Goal: Download file/media

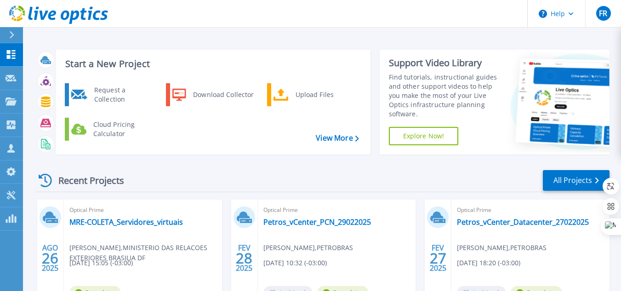
scroll to position [46, 0]
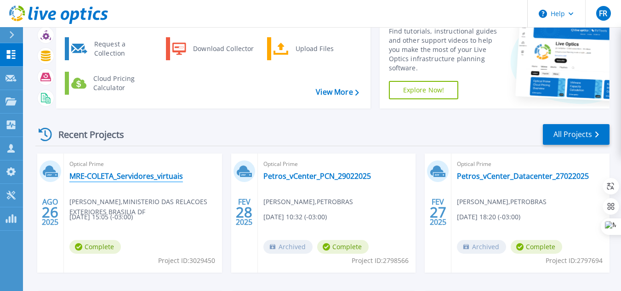
click at [109, 180] on link "MRE-COLETA_Servidores_virtuais" at bounding box center [126, 176] width 114 height 9
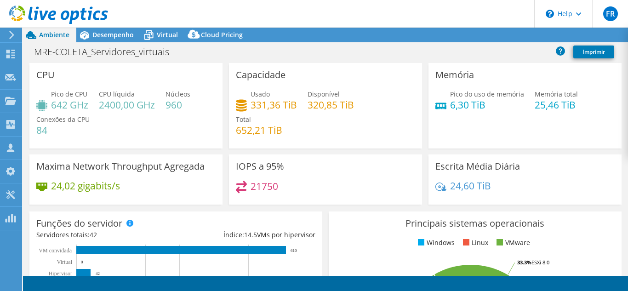
select select "USD"
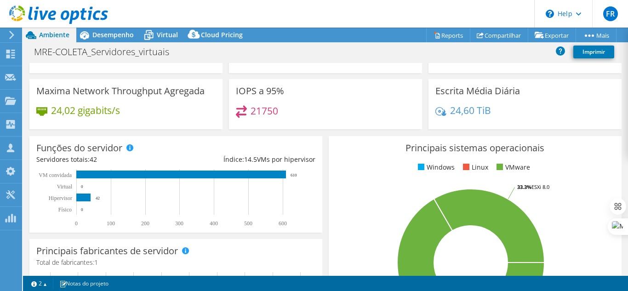
scroll to position [92, 0]
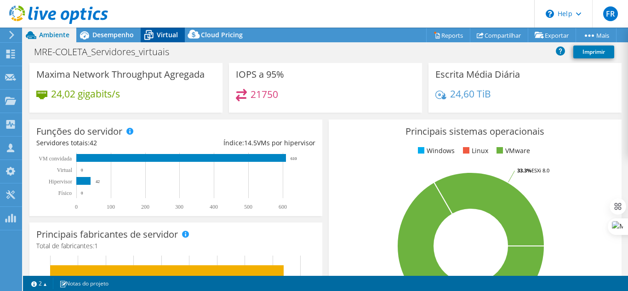
click at [166, 37] on span "Virtual" at bounding box center [167, 34] width 21 height 9
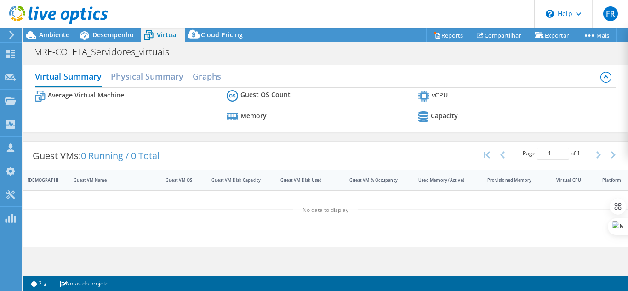
scroll to position [0, 0]
click at [90, 34] on icon at bounding box center [84, 35] width 16 height 16
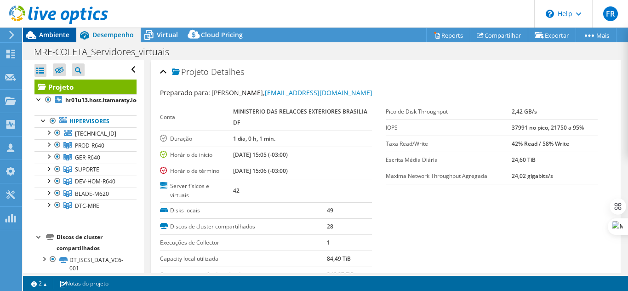
click at [46, 35] on span "Ambiente" at bounding box center [54, 34] width 30 height 9
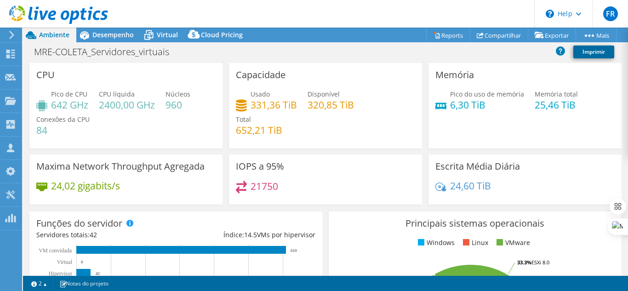
click at [593, 50] on link "Imprimir" at bounding box center [594, 52] width 41 height 13
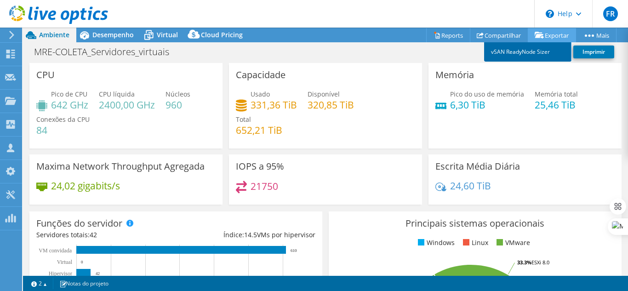
click at [529, 52] on link "vSAN ReadyNode Sizer" at bounding box center [527, 51] width 87 height 19
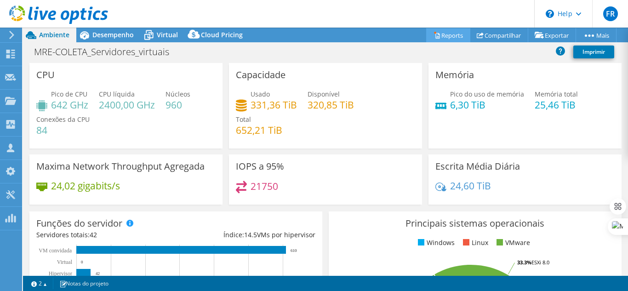
click at [456, 35] on link "Reports" at bounding box center [448, 35] width 44 height 14
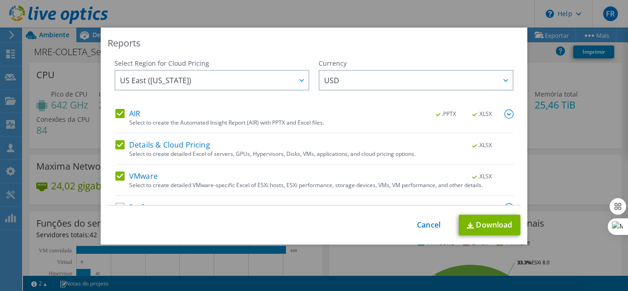
click at [505, 115] on img at bounding box center [509, 113] width 9 height 9
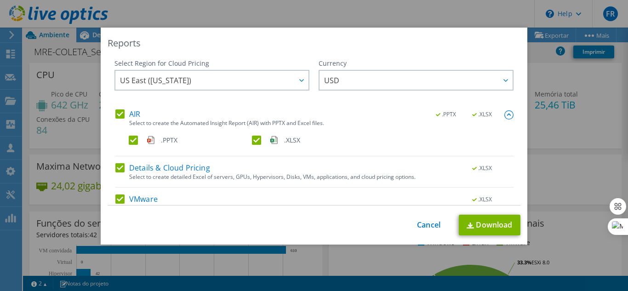
click at [256, 139] on label ".XLSX" at bounding box center [312, 140] width 121 height 9
click at [0, 0] on input ".XLSX" at bounding box center [0, 0] width 0 height 0
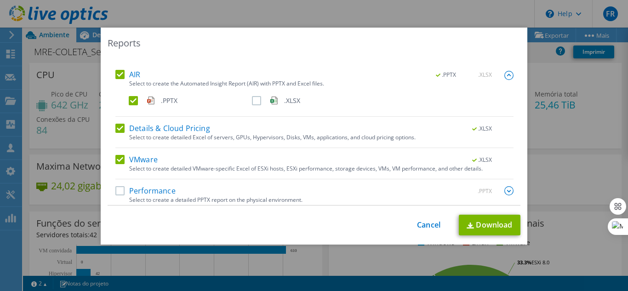
scroll to position [45, 0]
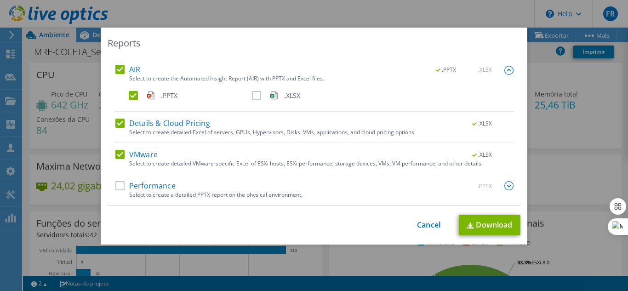
click at [119, 185] on label "Performance" at bounding box center [145, 185] width 60 height 9
click at [0, 0] on input "Performance" at bounding box center [0, 0] width 0 height 0
click at [467, 226] on img at bounding box center [470, 226] width 7 height 6
click at [417, 228] on link "Cancel" at bounding box center [428, 225] width 23 height 9
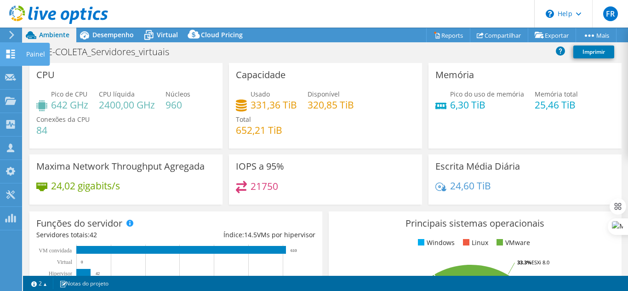
click at [13, 57] on icon at bounding box center [10, 54] width 11 height 9
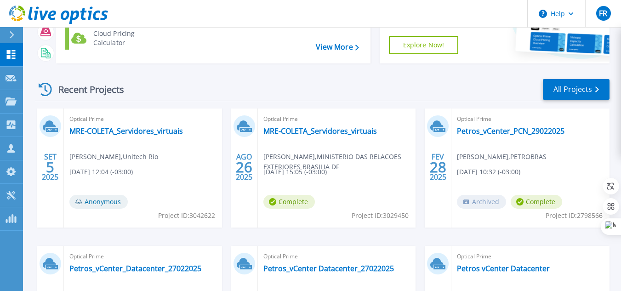
scroll to position [92, 0]
